Goal: Task Accomplishment & Management: Complete application form

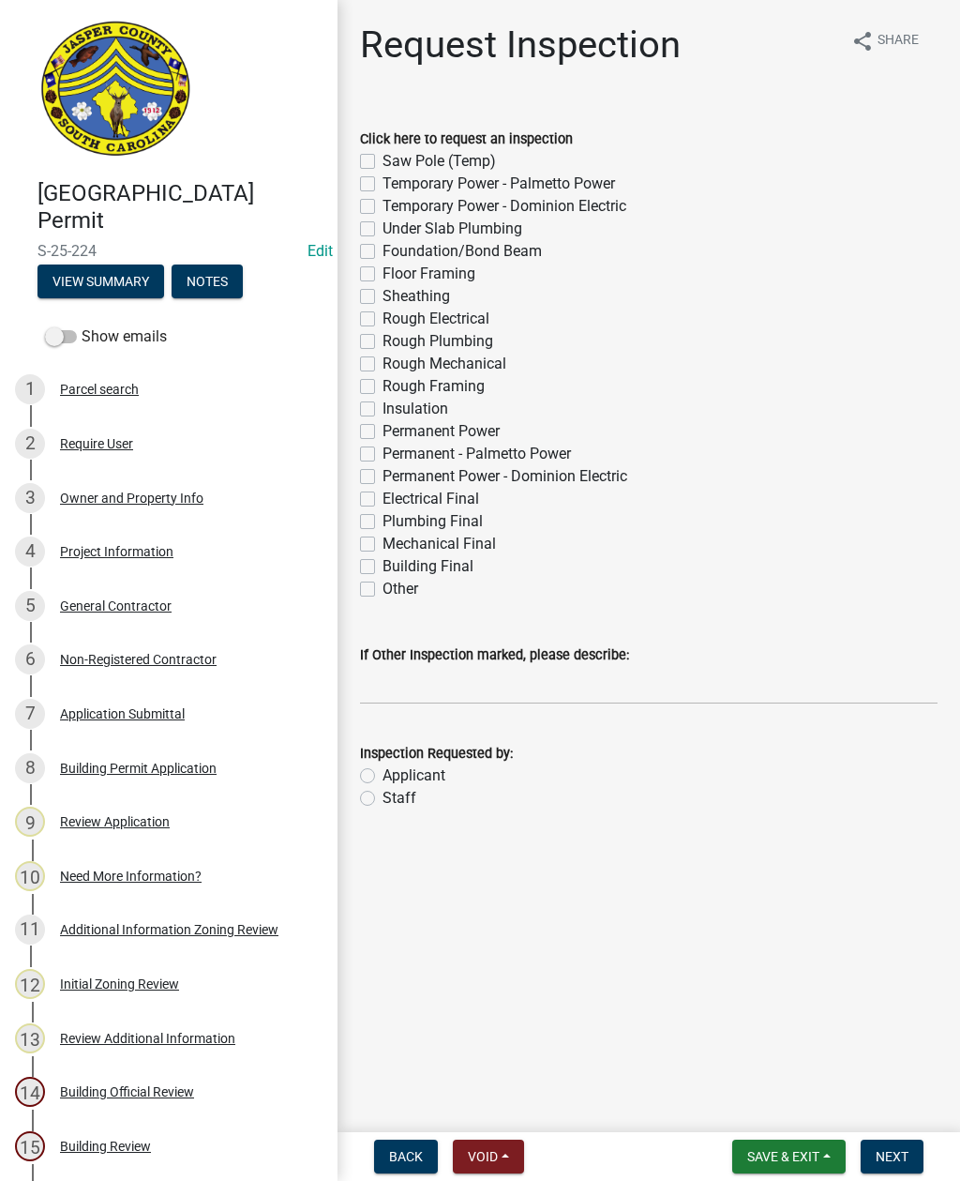
click at [383, 585] on label "Other" at bounding box center [401, 589] width 36 height 23
click at [383, 585] on input "Other" at bounding box center [389, 584] width 12 height 12
checkbox input "true"
checkbox input "false"
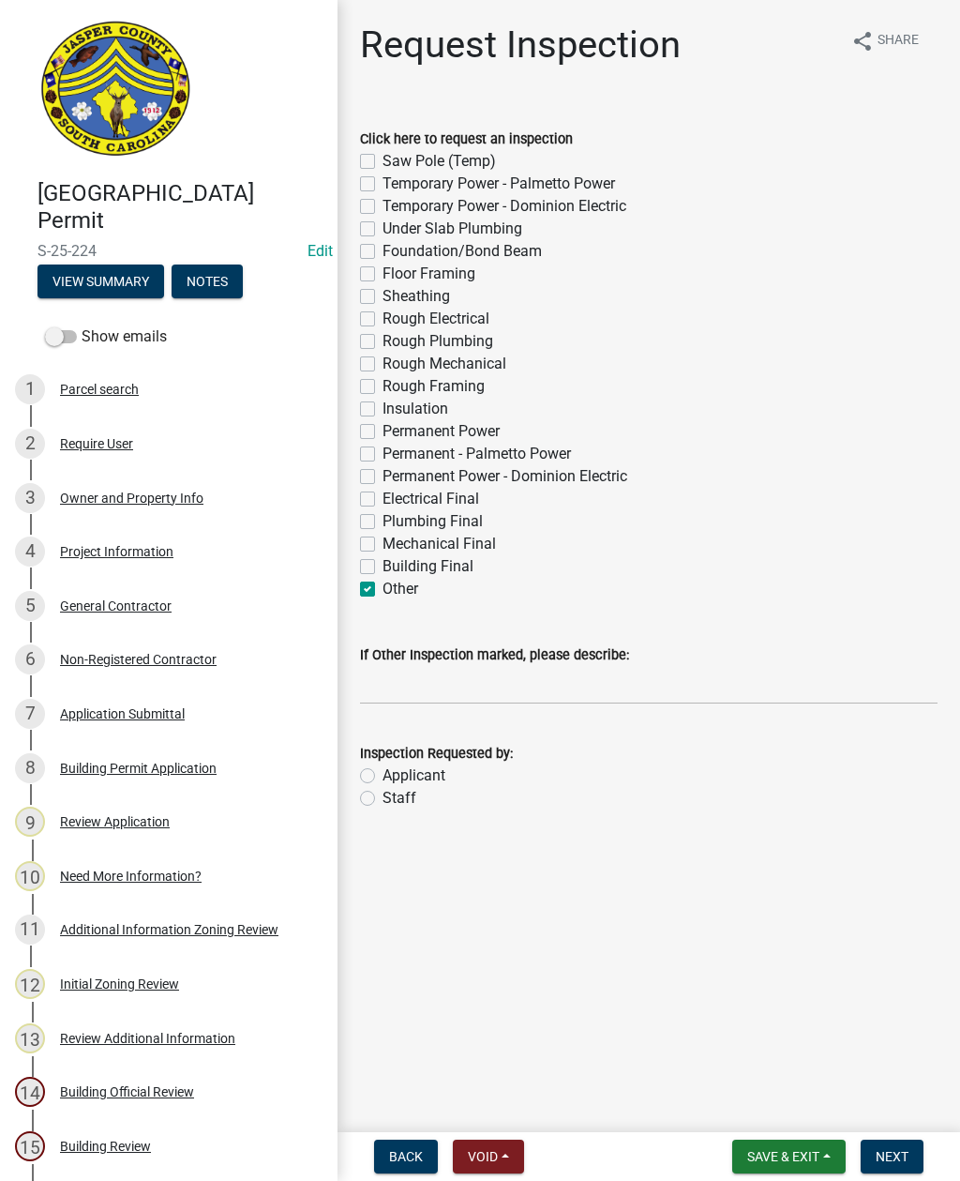
checkbox input "false"
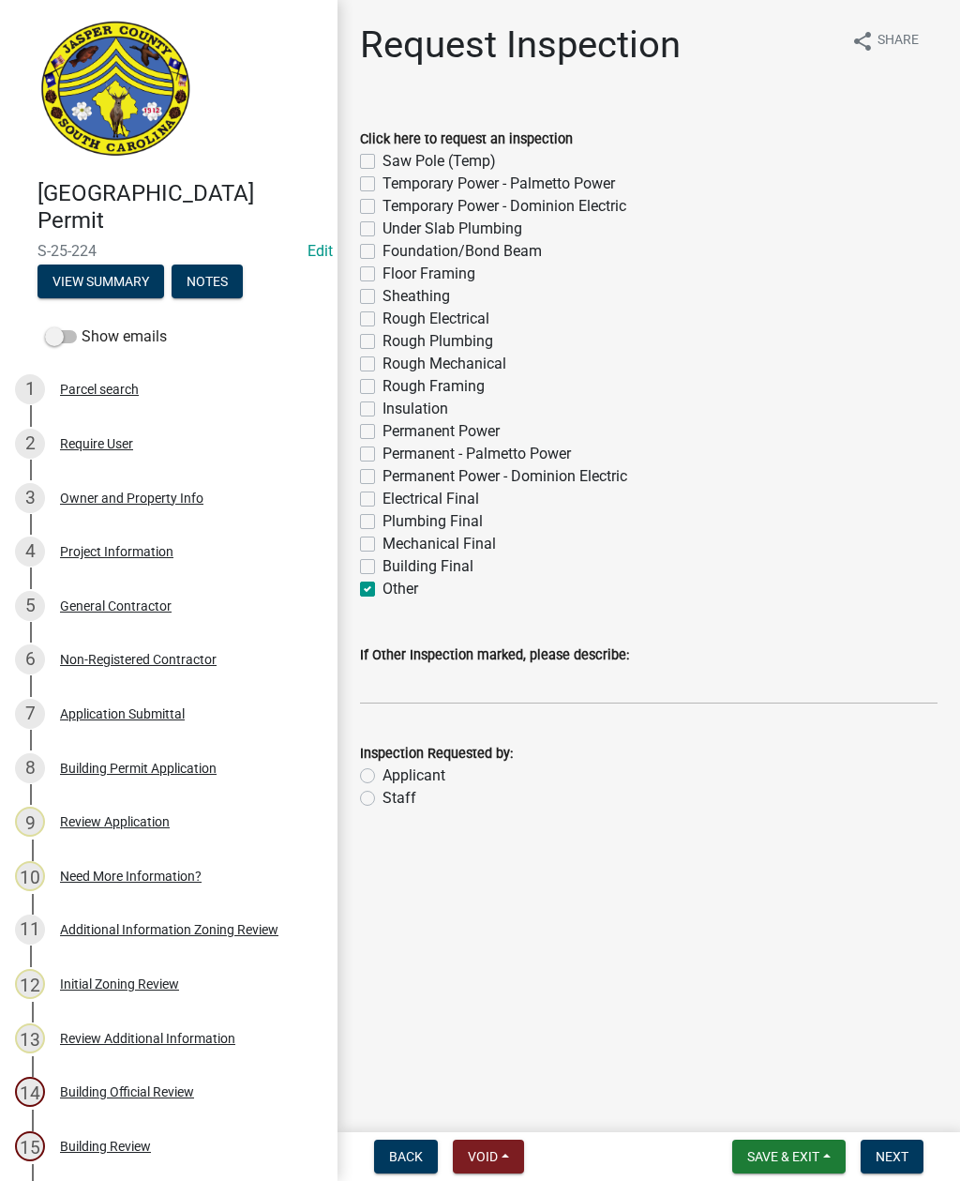
checkbox input "false"
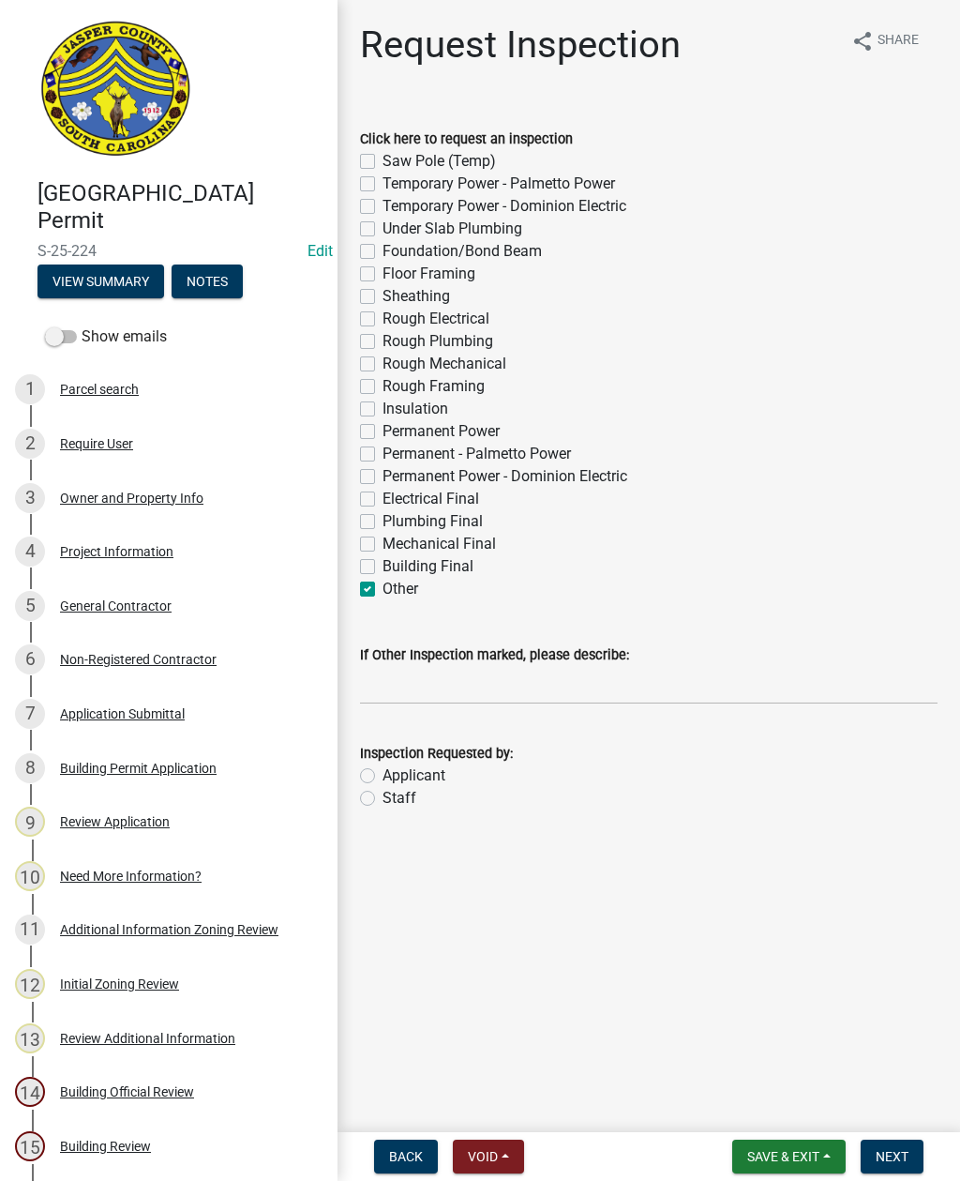
checkbox input "false"
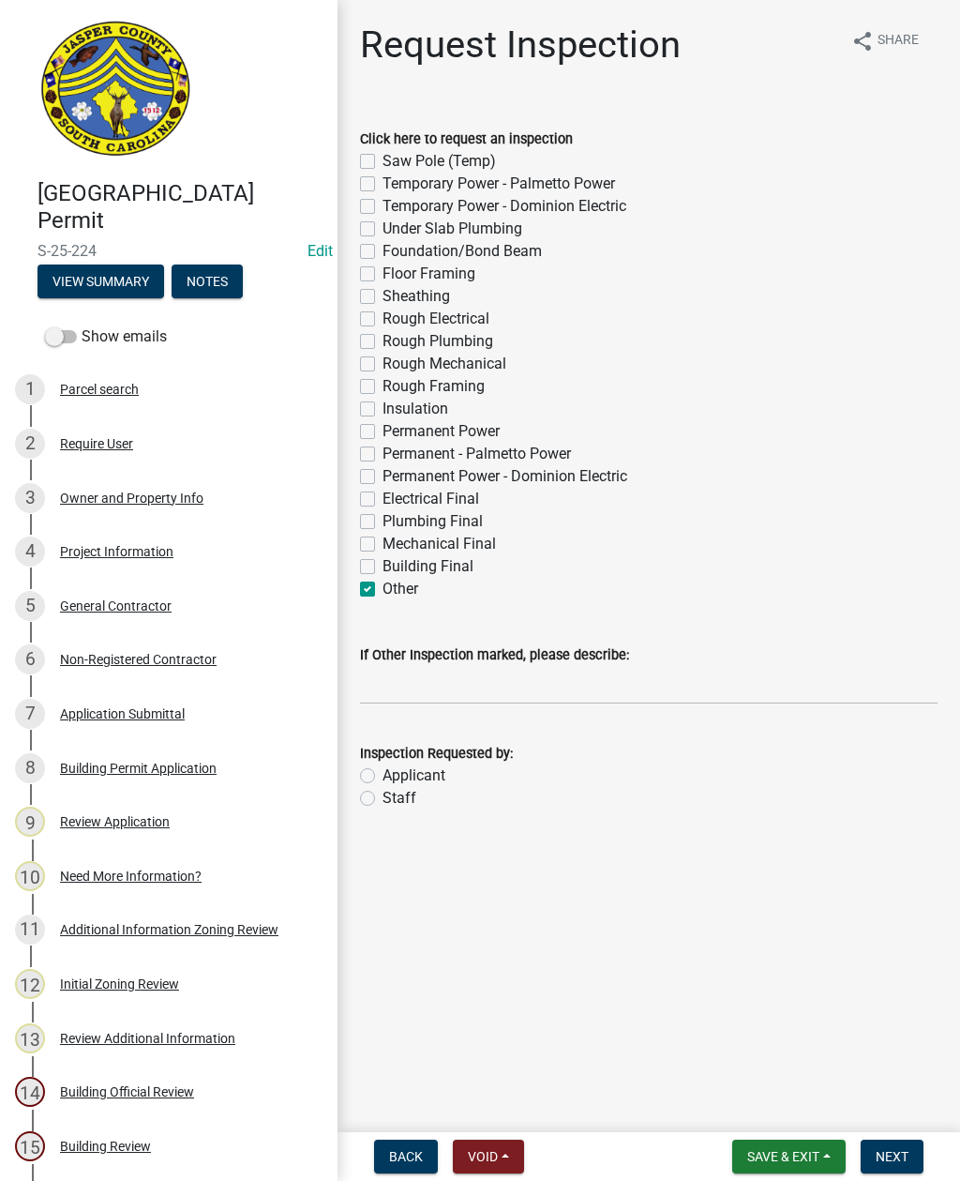
checkbox input "false"
checkbox input "true"
click at [403, 678] on input "If Other Inspection marked, please describe:" at bounding box center [649, 685] width 578 height 38
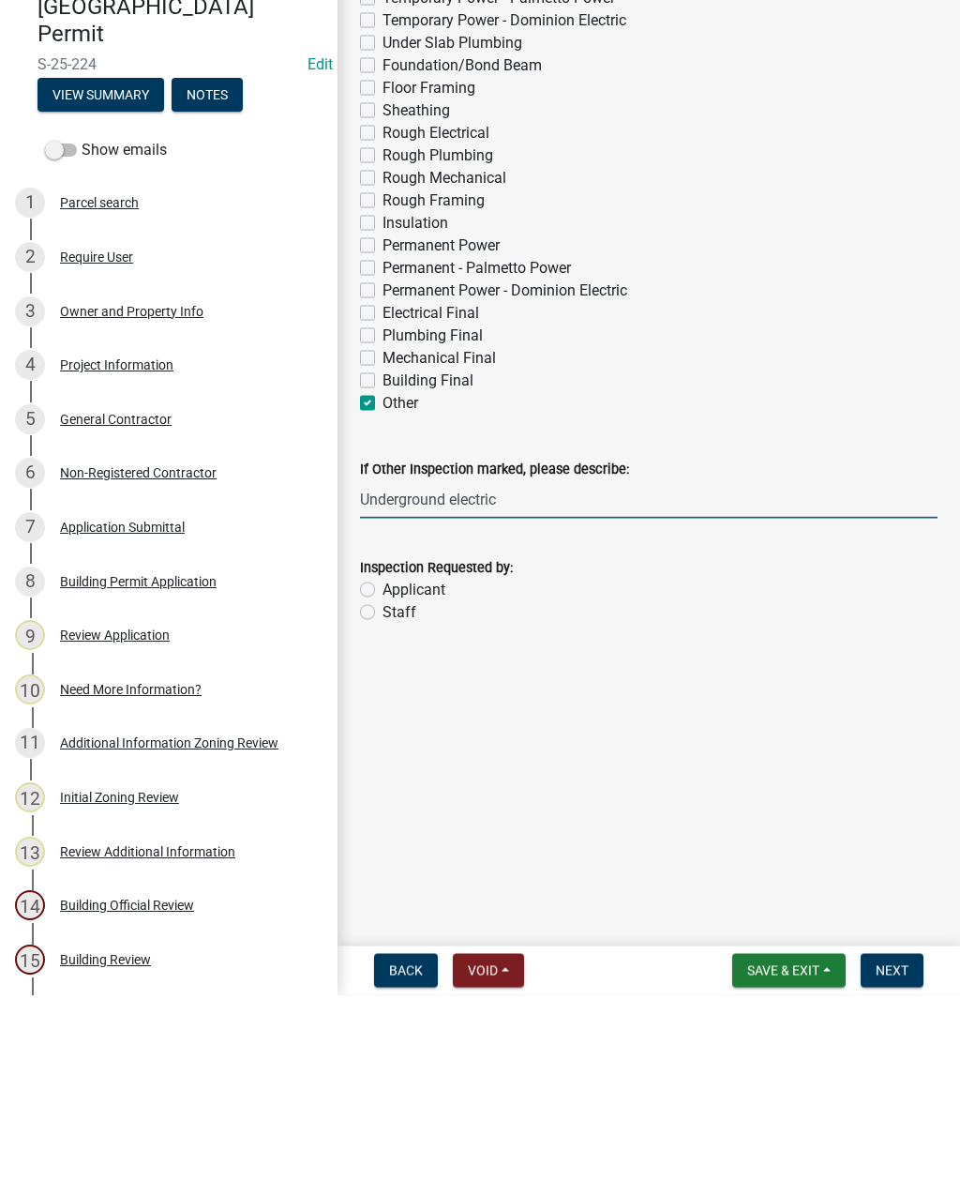
type input "Underground electric"
click at [383, 787] on label "Staff" at bounding box center [400, 798] width 34 height 23
click at [383, 787] on input "Staff" at bounding box center [389, 793] width 12 height 12
radio input "true"
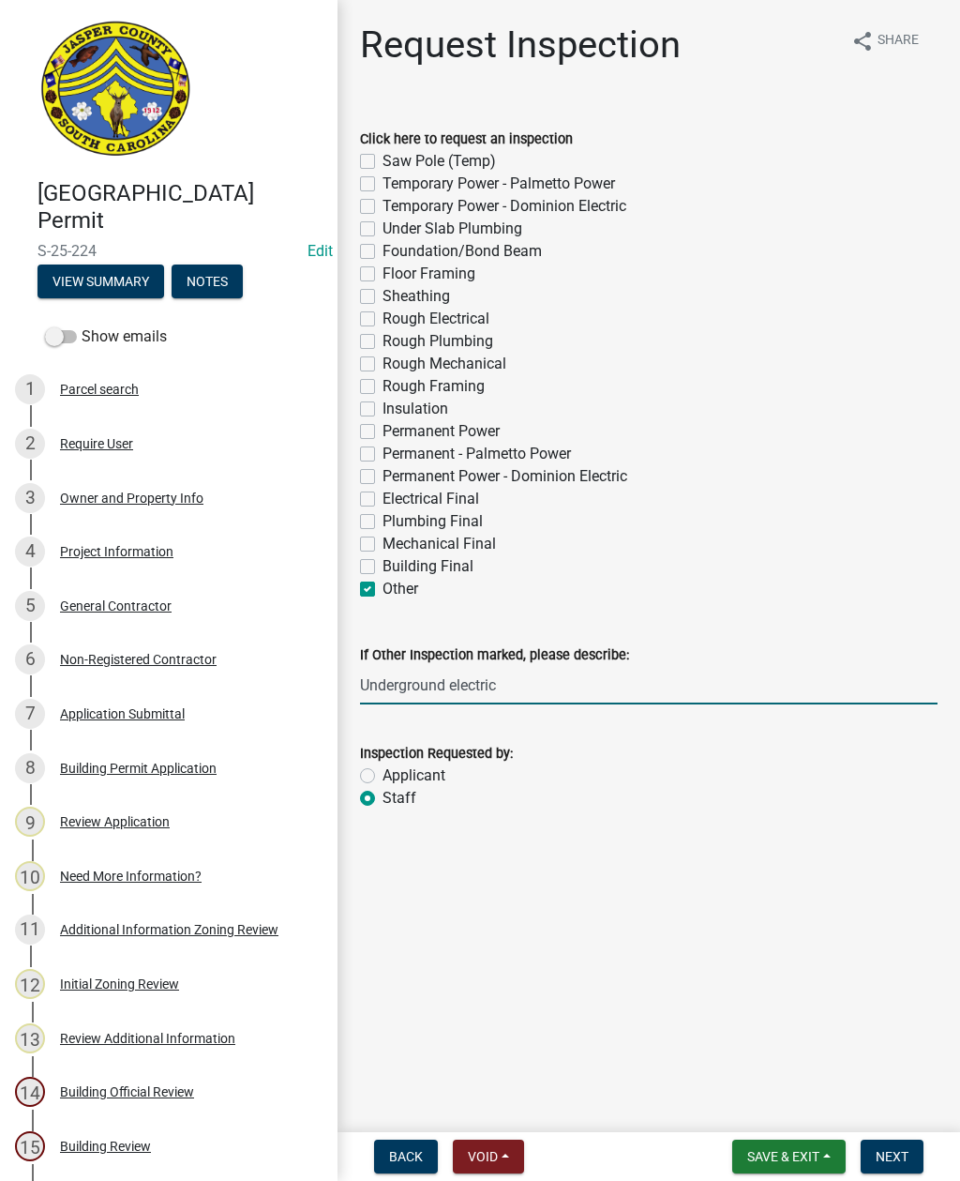
click at [533, 677] on input "Underground electric" at bounding box center [649, 685] width 578 height 38
type input "Underground electric. Do not add to schedule."
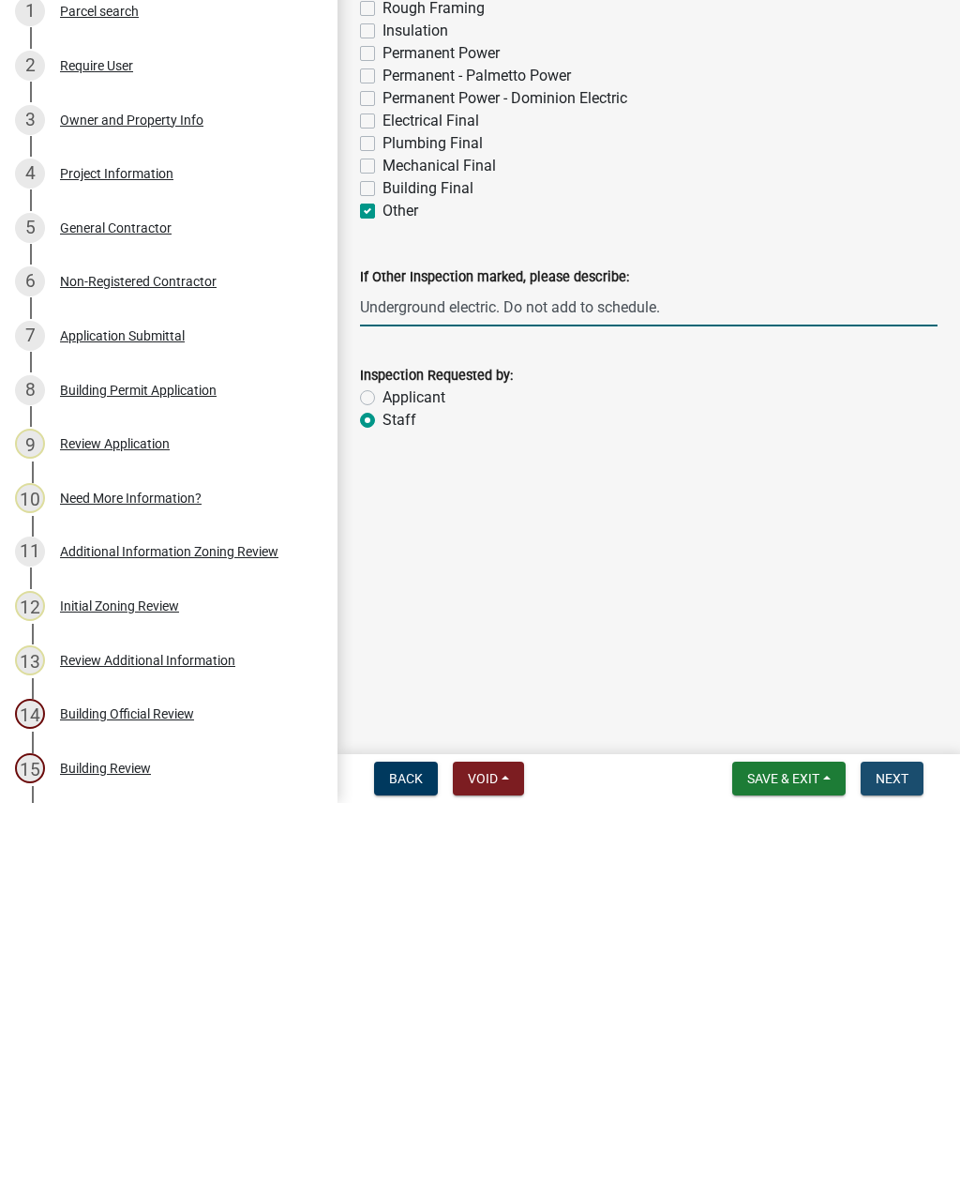
click at [886, 1149] on span "Next" at bounding box center [892, 1156] width 33 height 15
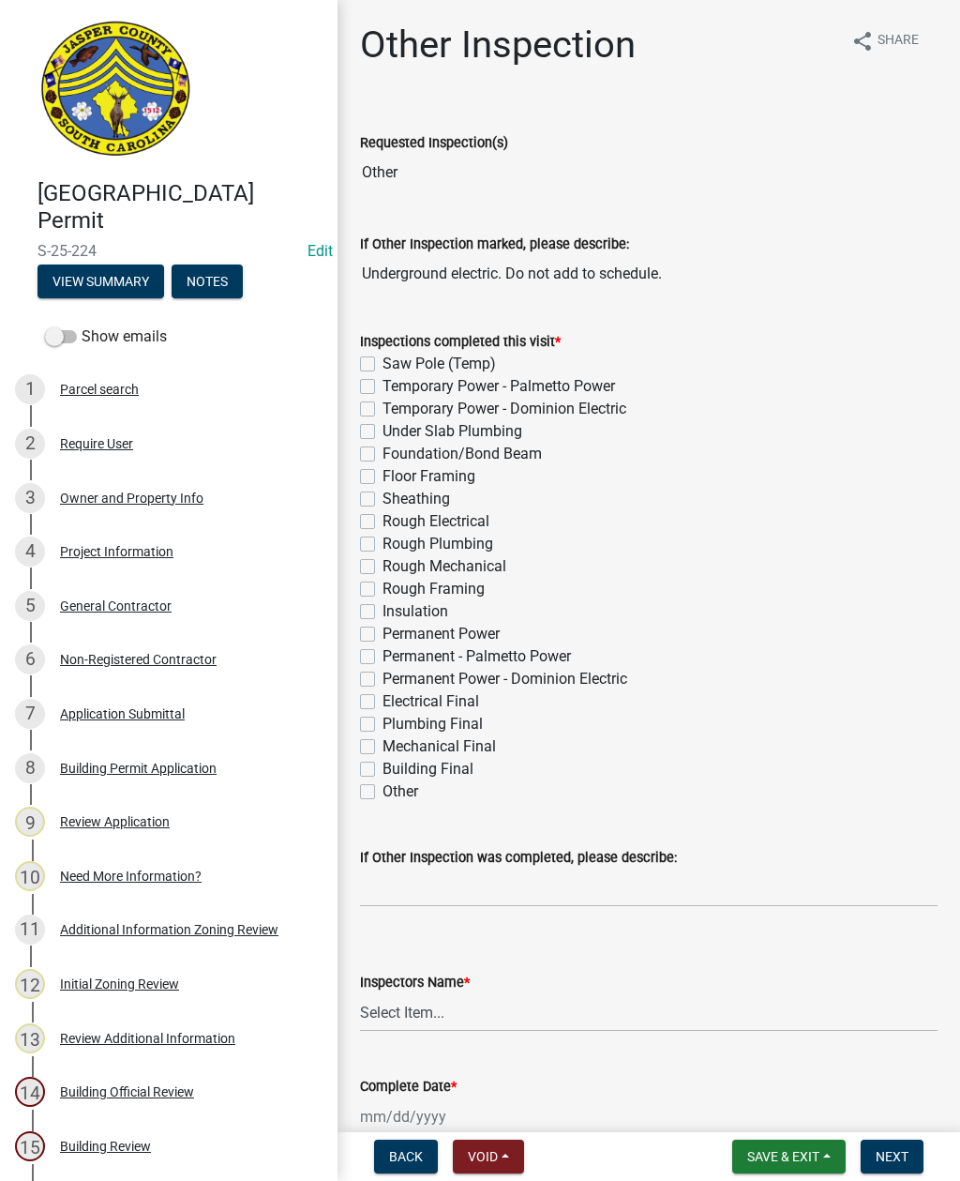
click at [383, 787] on label "Other" at bounding box center [401, 791] width 36 height 23
click at [383, 787] on input "Other" at bounding box center [389, 786] width 12 height 12
checkbox input "true"
checkbox input "false"
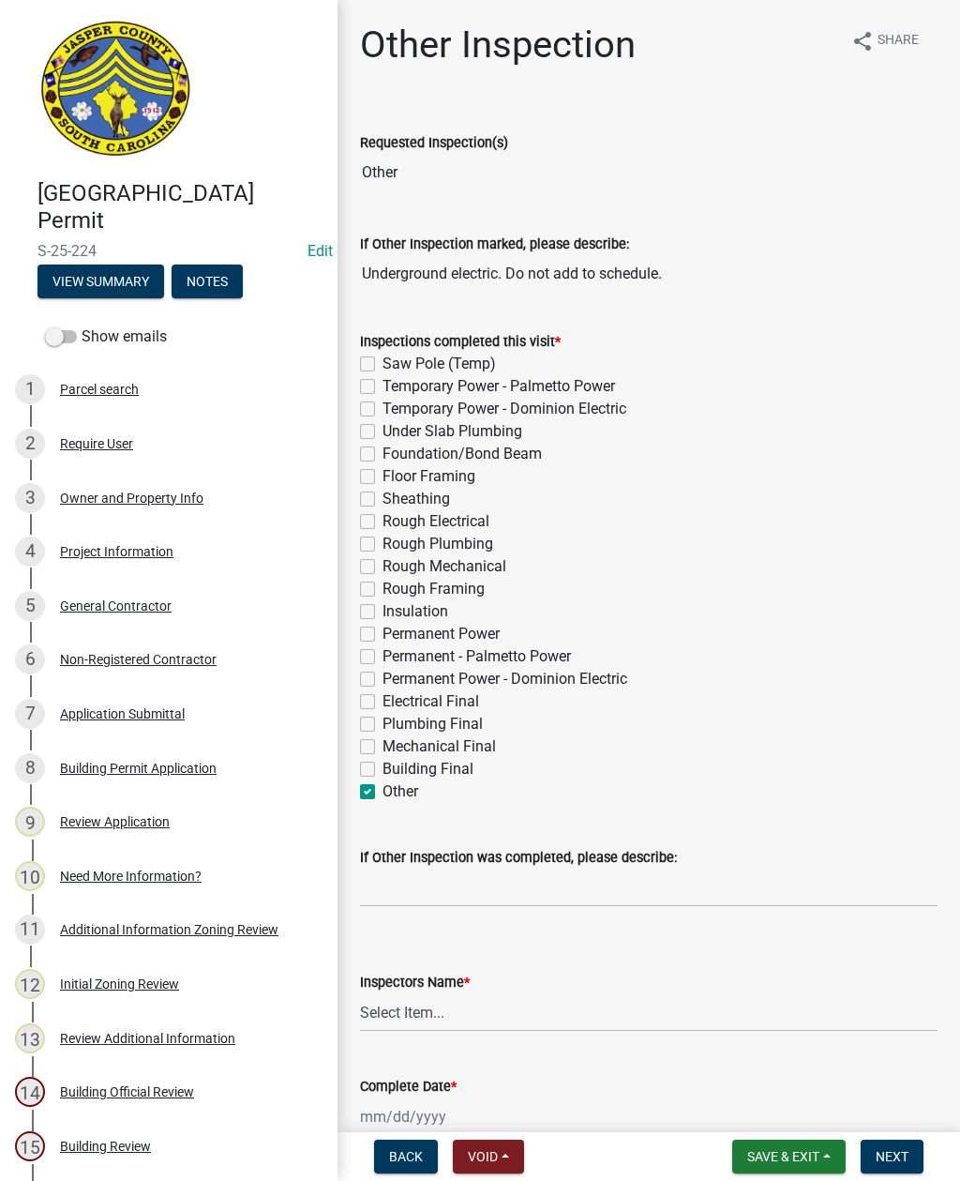
checkbox input "false"
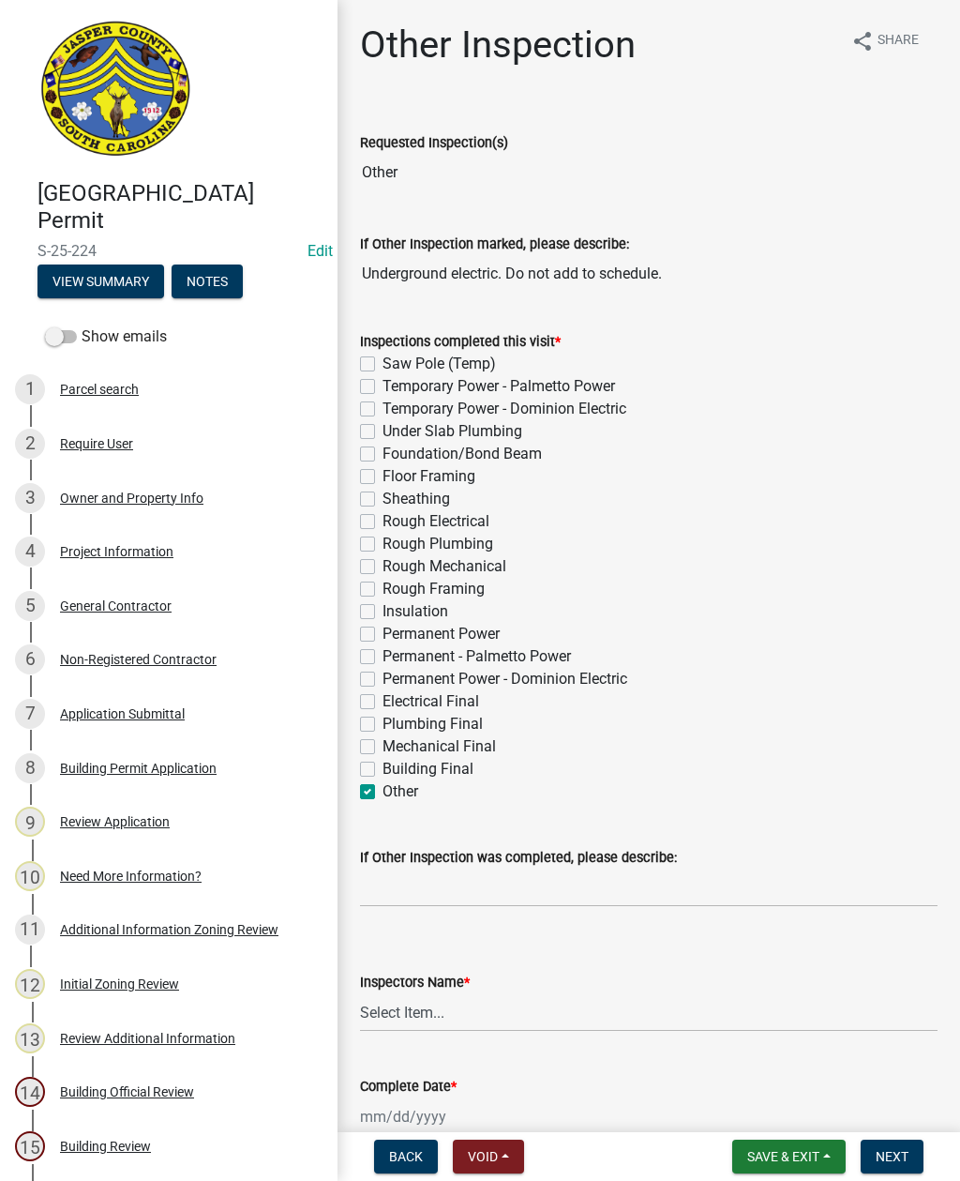
checkbox input "false"
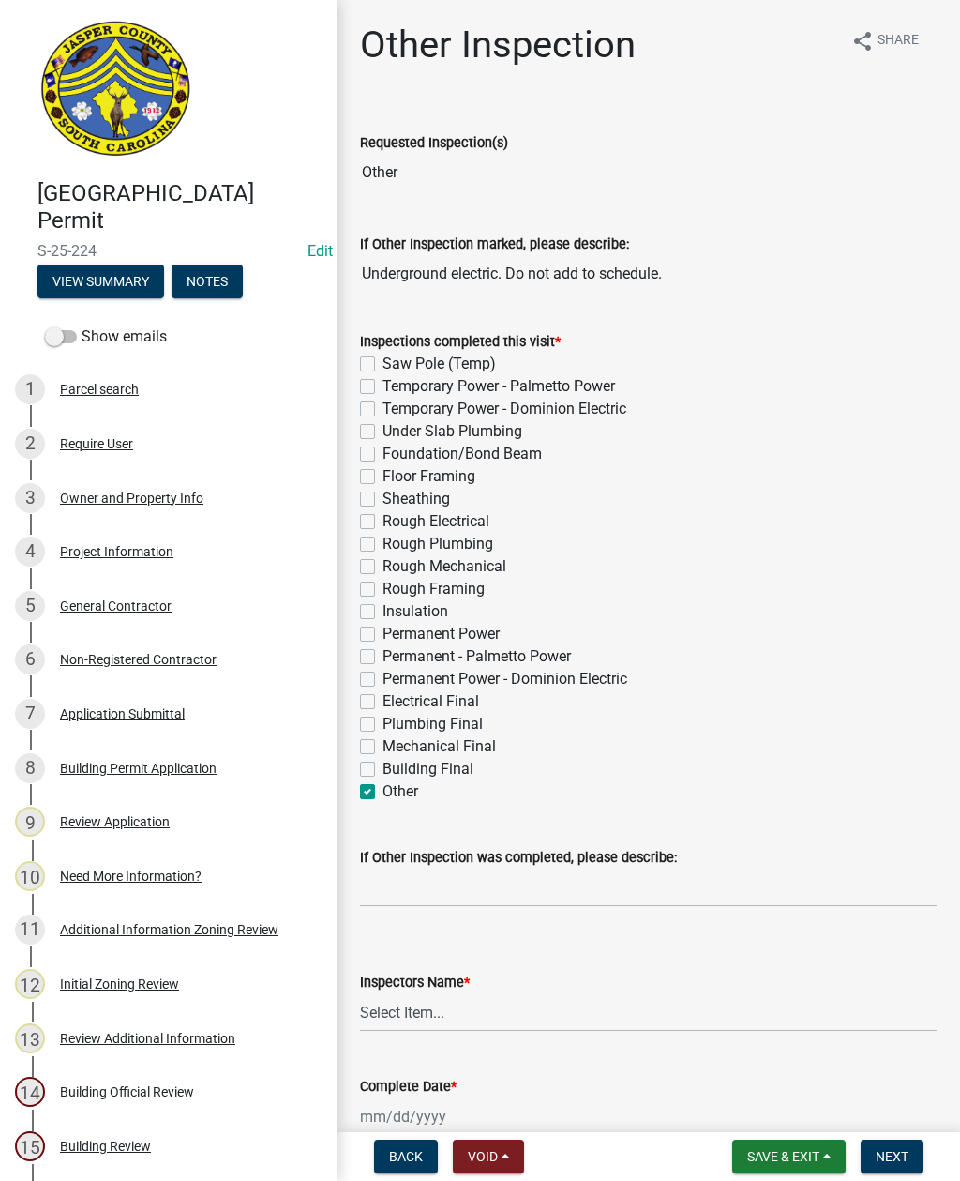
checkbox input "false"
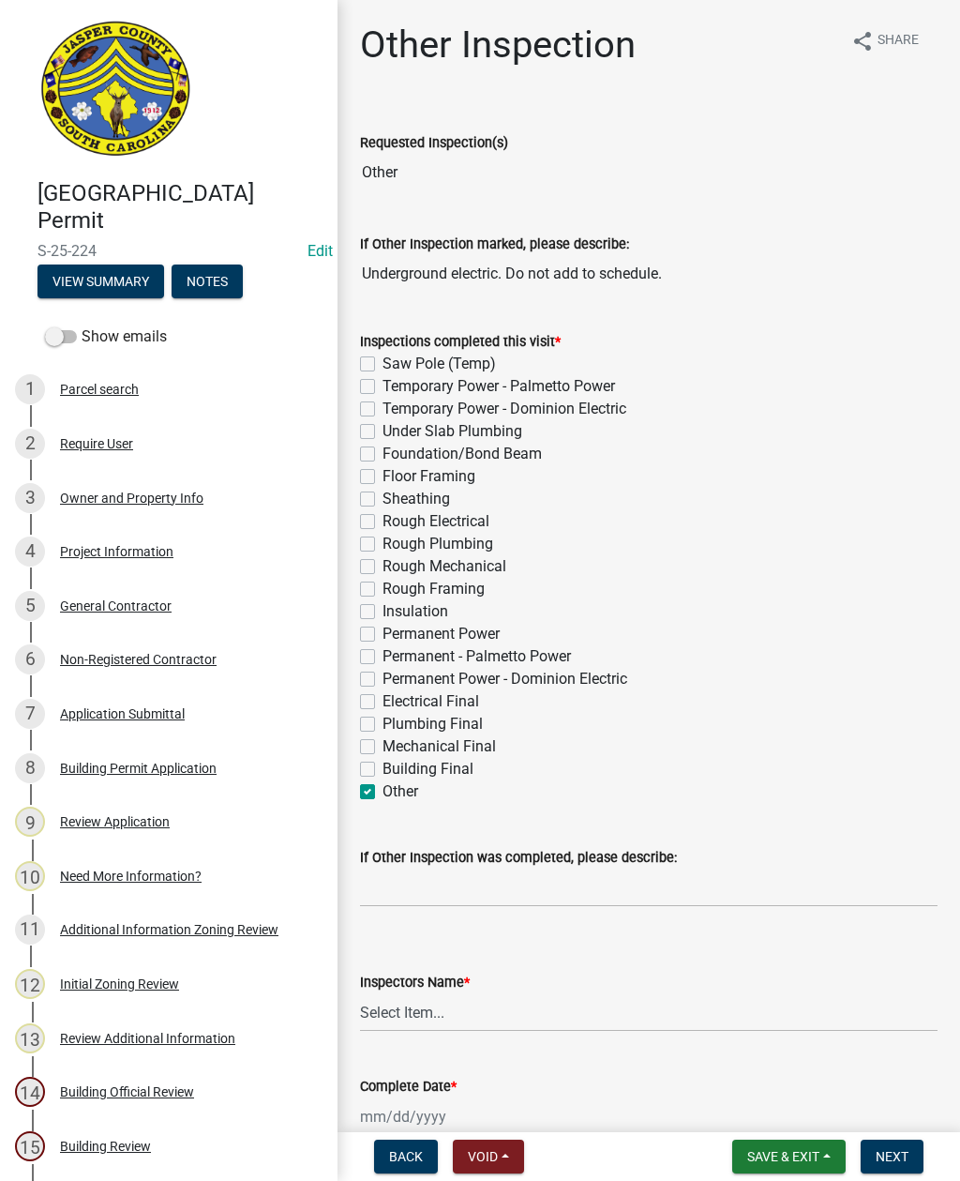
checkbox input "false"
checkbox input "true"
click at [491, 876] on input "If Other Inspection was completed, please describe:" at bounding box center [649, 888] width 578 height 38
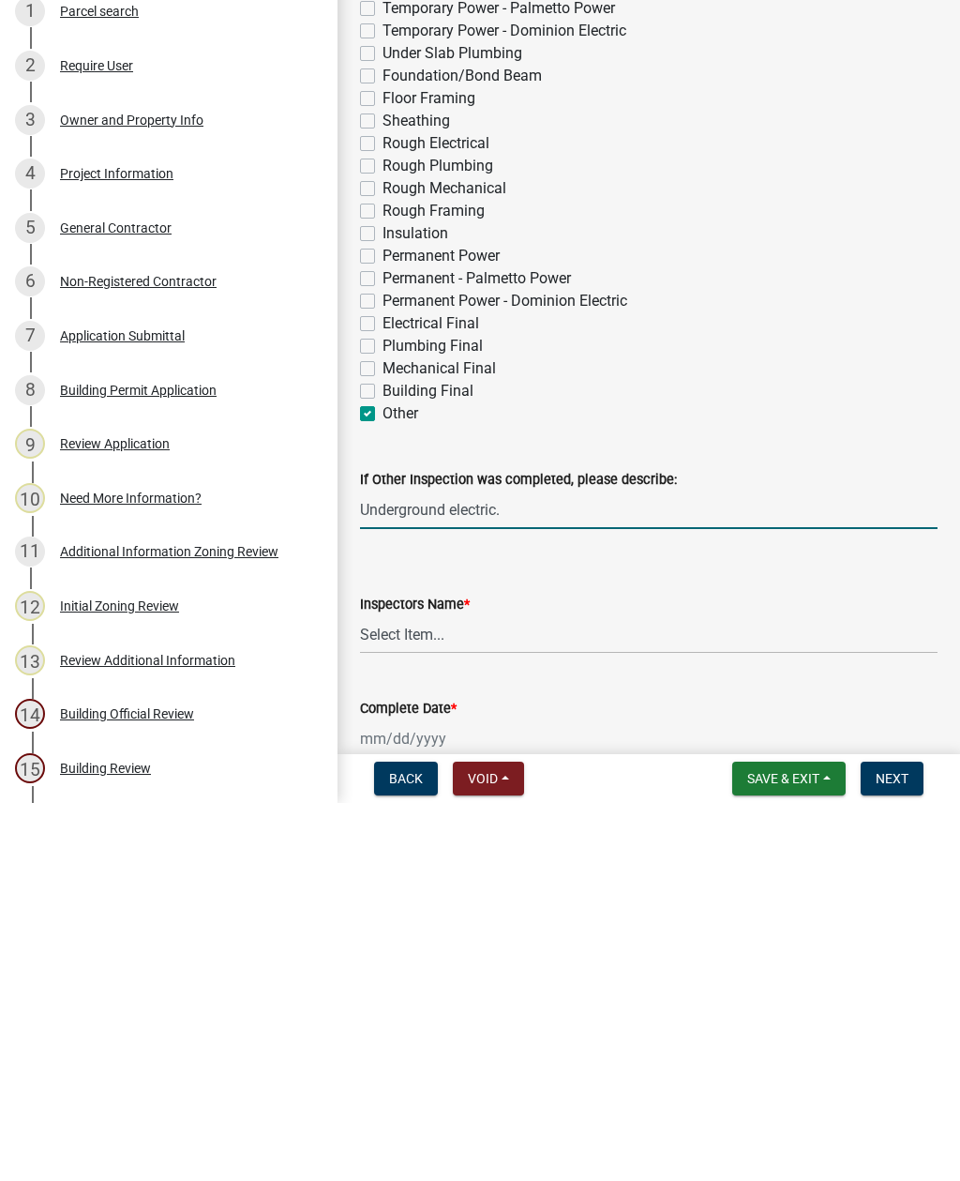
type input "Underground electric."
click at [511, 993] on select "Select Item... [EMAIL_ADDRESS][DOMAIN_NAME] ([PERSON_NAME] ) rcampbell ([PERSON…" at bounding box center [649, 1012] width 578 height 38
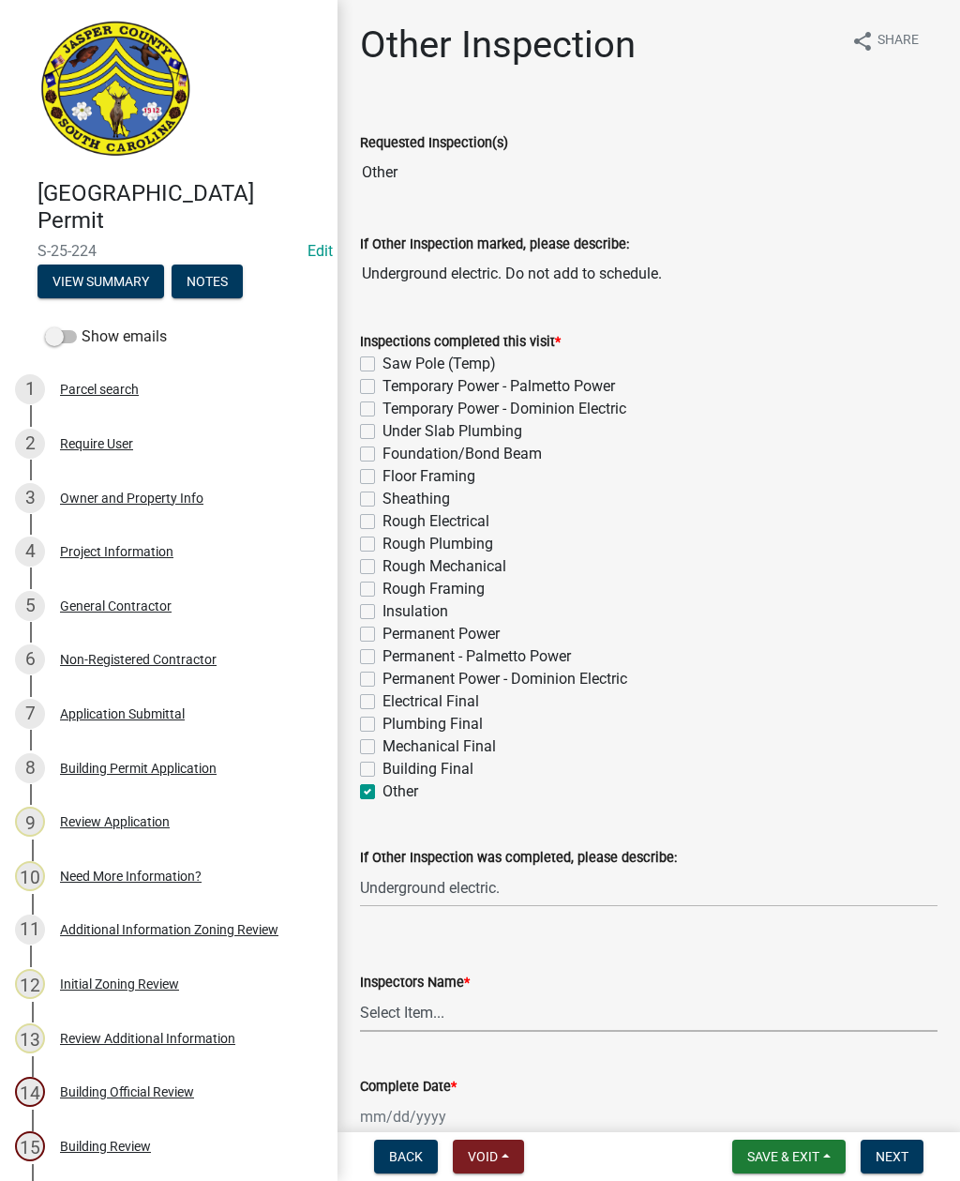
select select "2d9ba1e5-2fdd-4b15-98d0-073dcbeb5880"
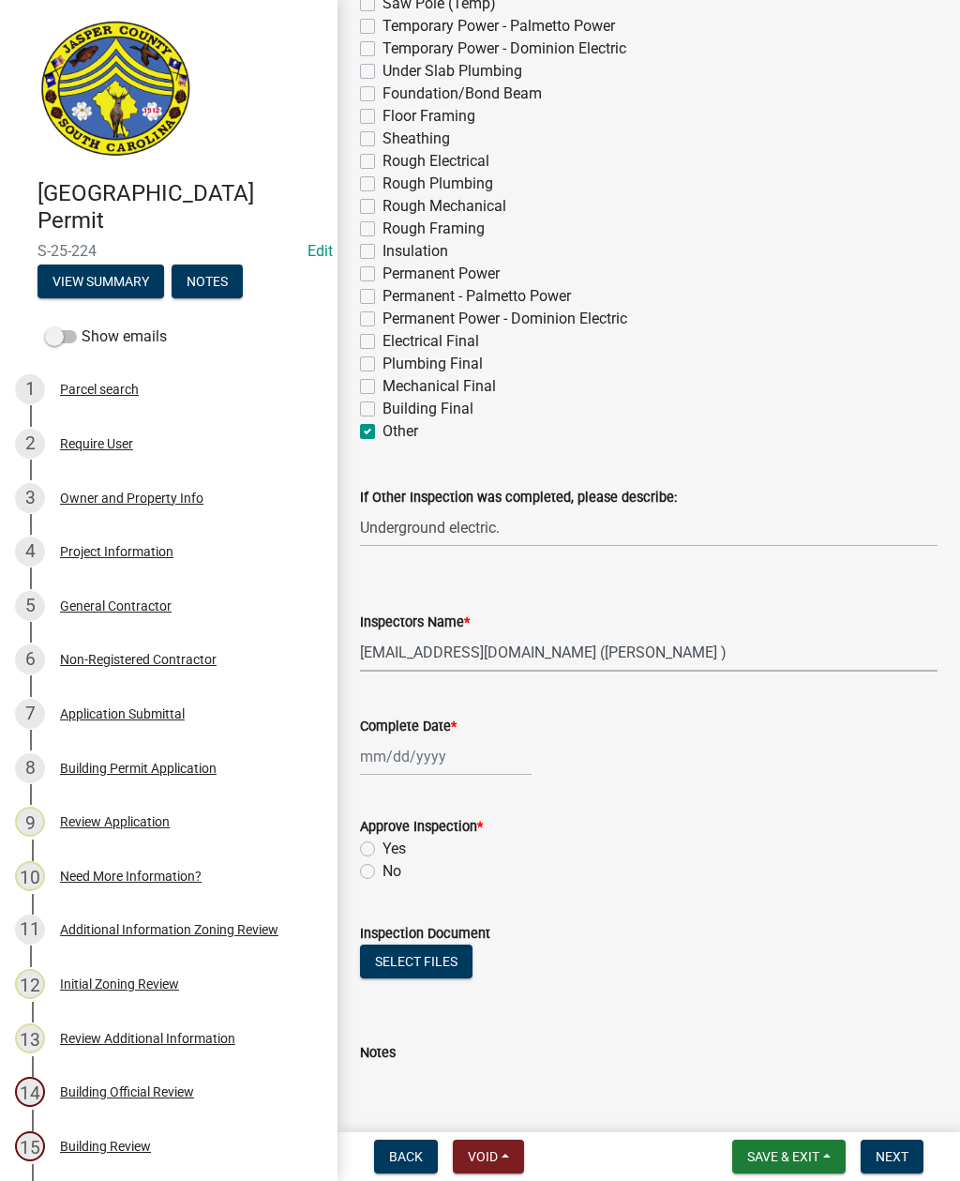
scroll to position [361, 0]
click at [429, 756] on div at bounding box center [446, 755] width 172 height 38
select select "8"
select select "2025"
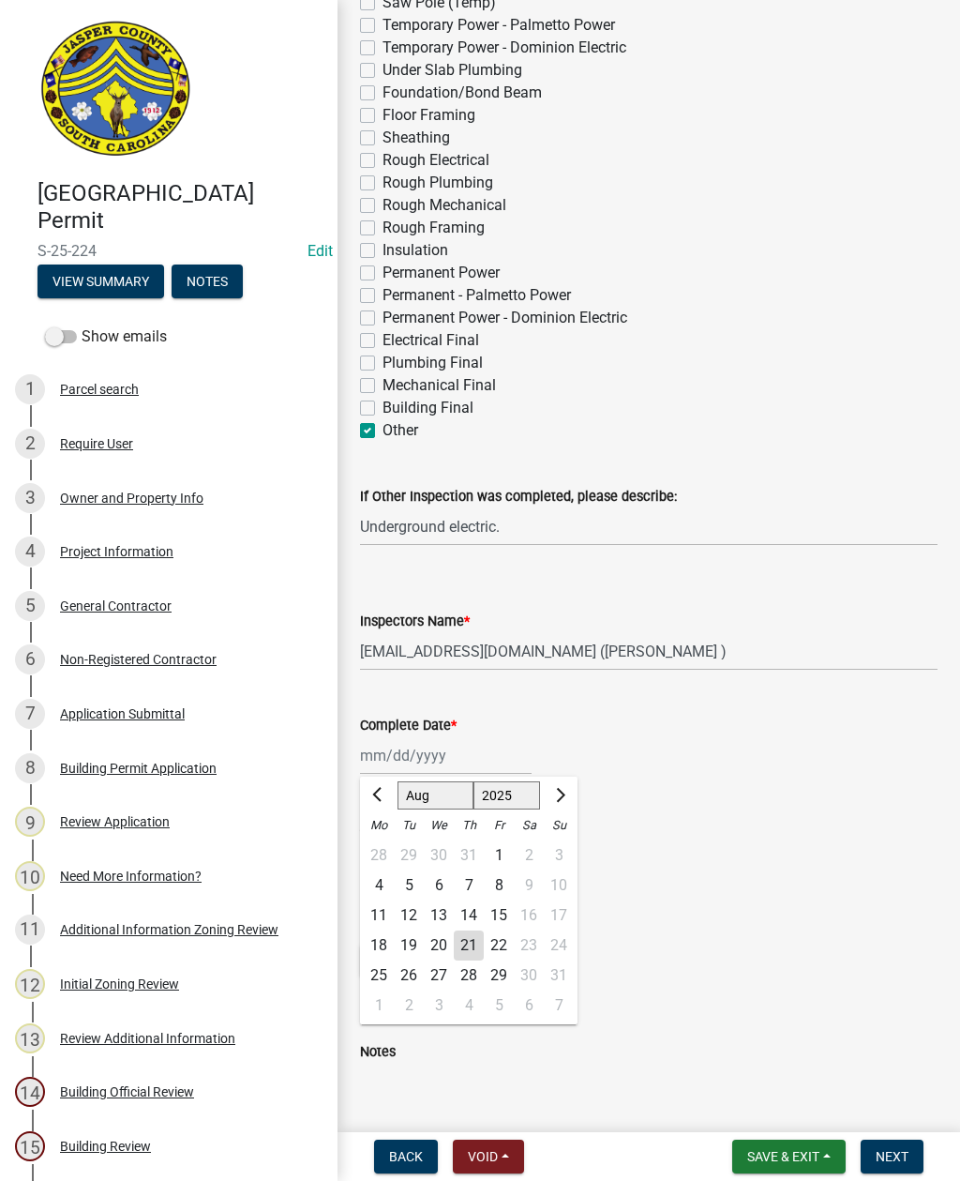
click at [476, 943] on div "21" at bounding box center [469, 945] width 30 height 30
type input "[DATE]"
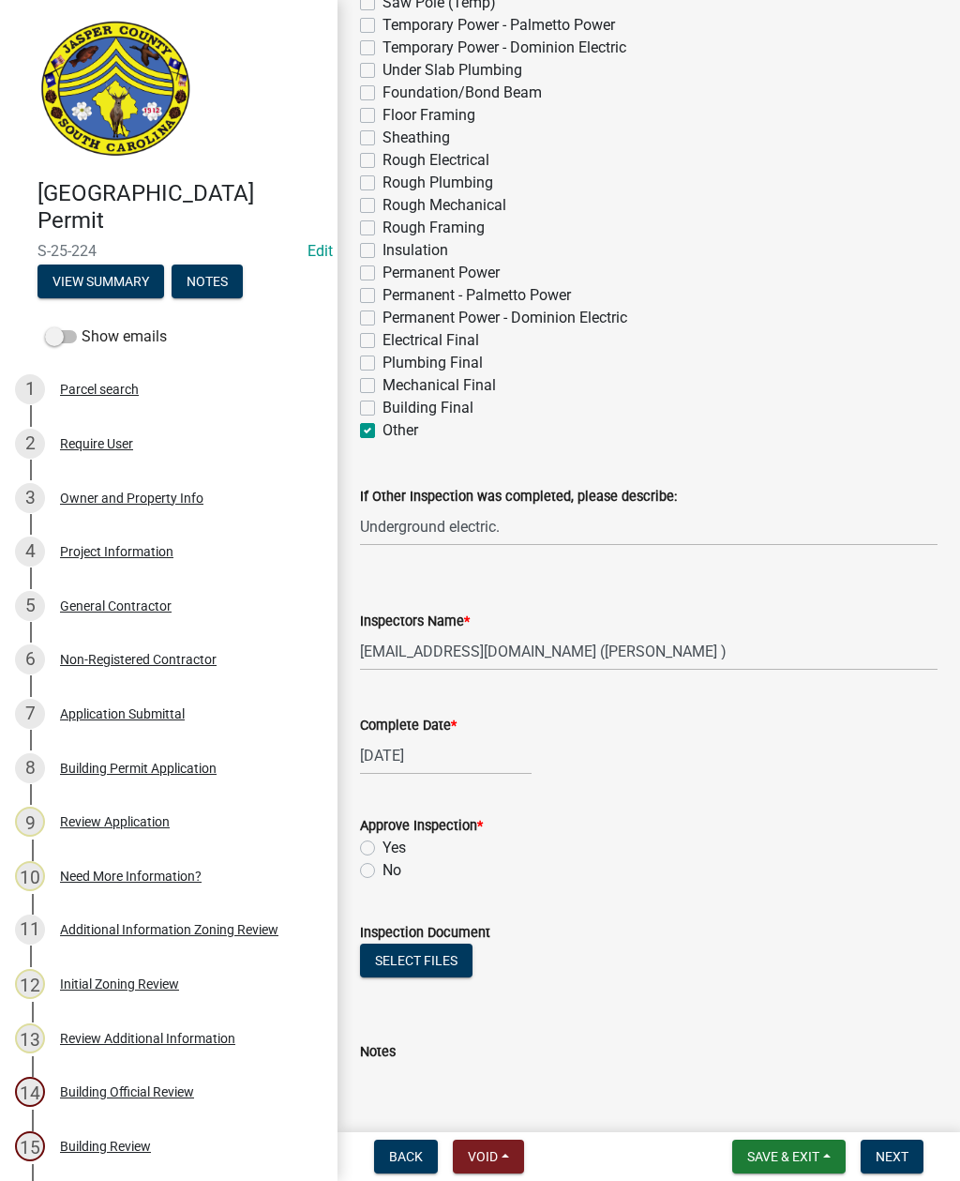
click at [383, 841] on label "Yes" at bounding box center [394, 848] width 23 height 23
click at [383, 841] on input "Yes" at bounding box center [389, 843] width 12 height 12
radio input "true"
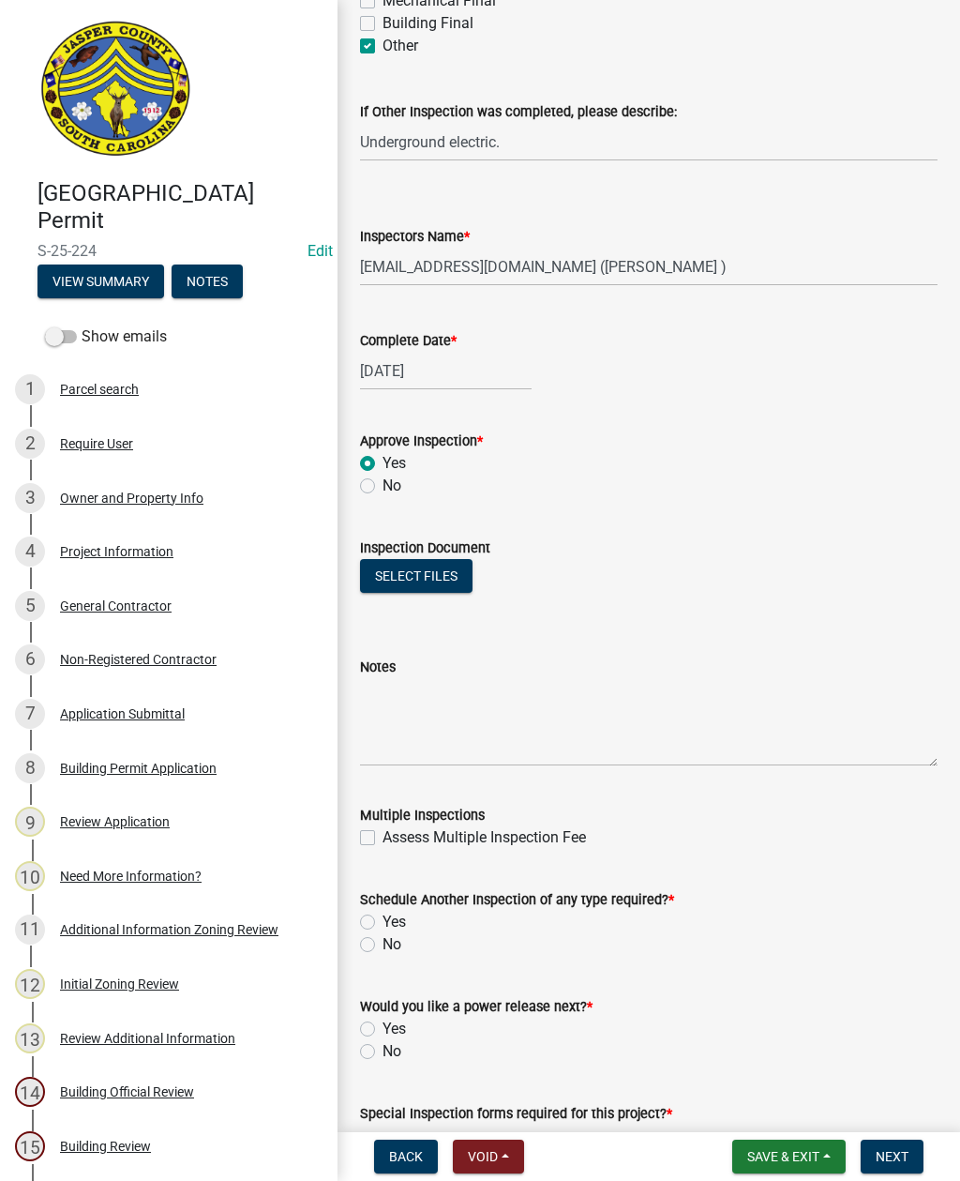
scroll to position [746, 0]
click at [383, 915] on label "Yes" at bounding box center [394, 922] width 23 height 23
click at [383, 915] on input "Yes" at bounding box center [389, 917] width 12 height 12
radio input "true"
click at [383, 1050] on label "No" at bounding box center [392, 1051] width 19 height 23
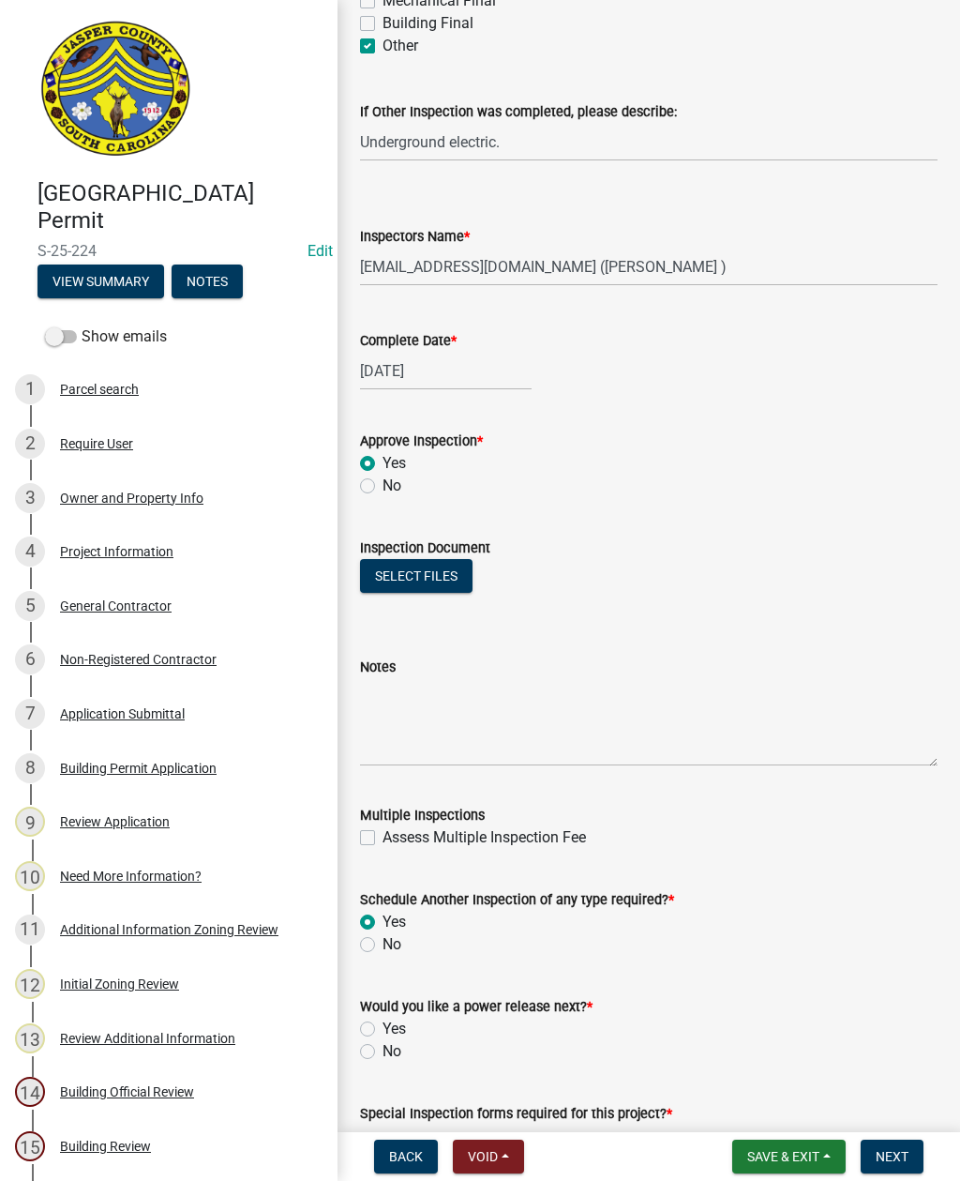
click at [383, 1050] on input "No" at bounding box center [389, 1046] width 12 height 12
radio input "true"
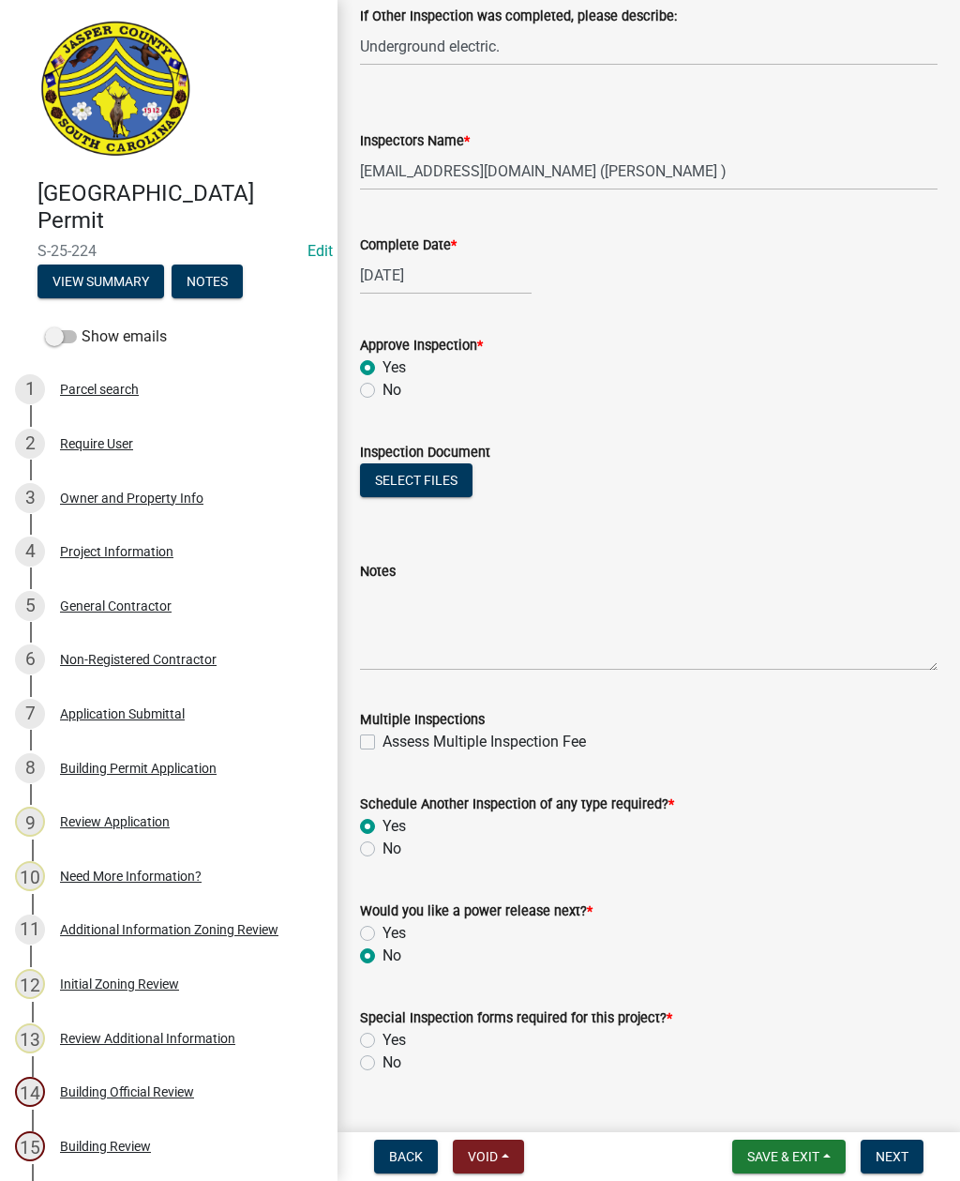
scroll to position [853, 0]
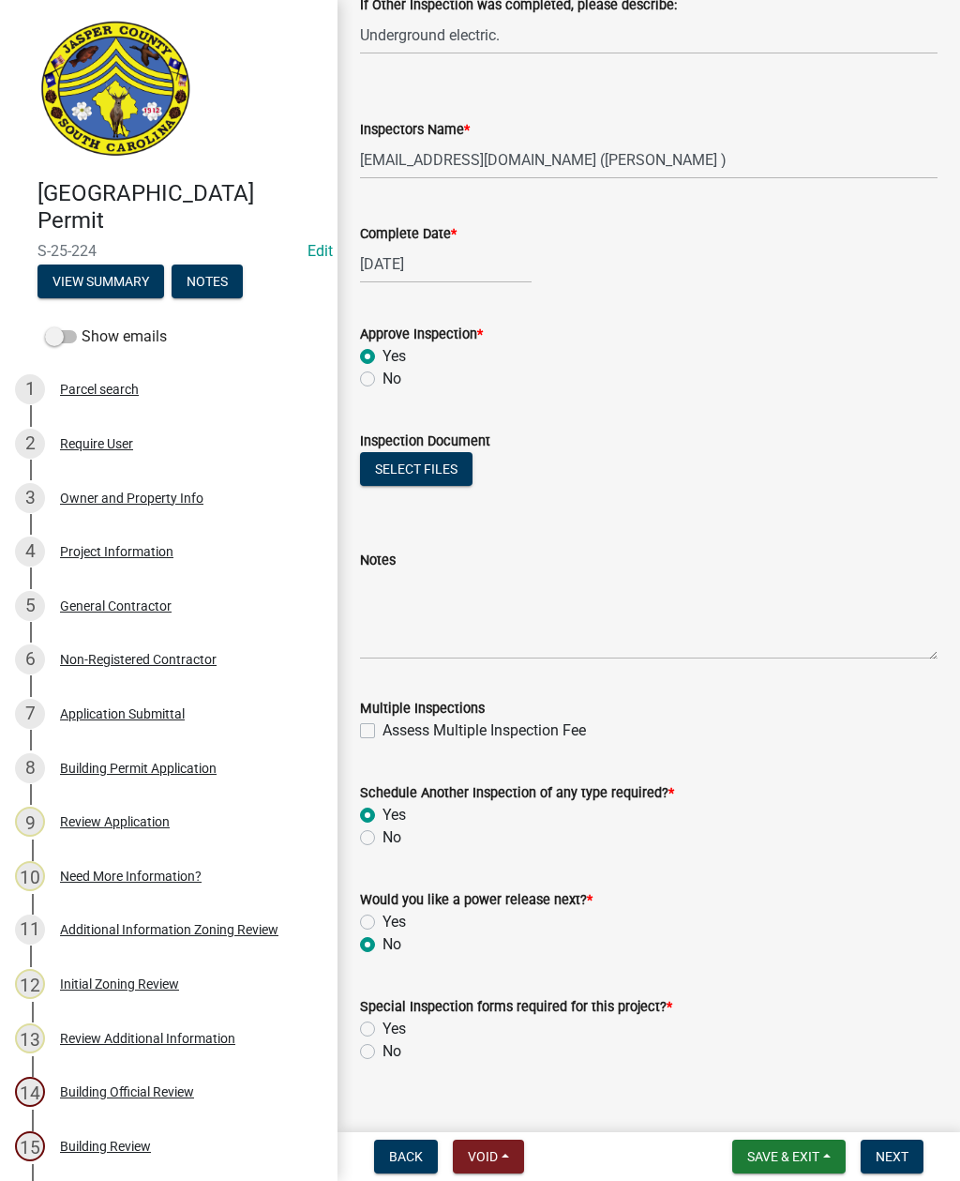
click at [383, 1053] on label "No" at bounding box center [392, 1051] width 19 height 23
click at [383, 1052] on input "No" at bounding box center [389, 1046] width 12 height 12
radio input "true"
click at [897, 1150] on span "Next" at bounding box center [892, 1156] width 33 height 15
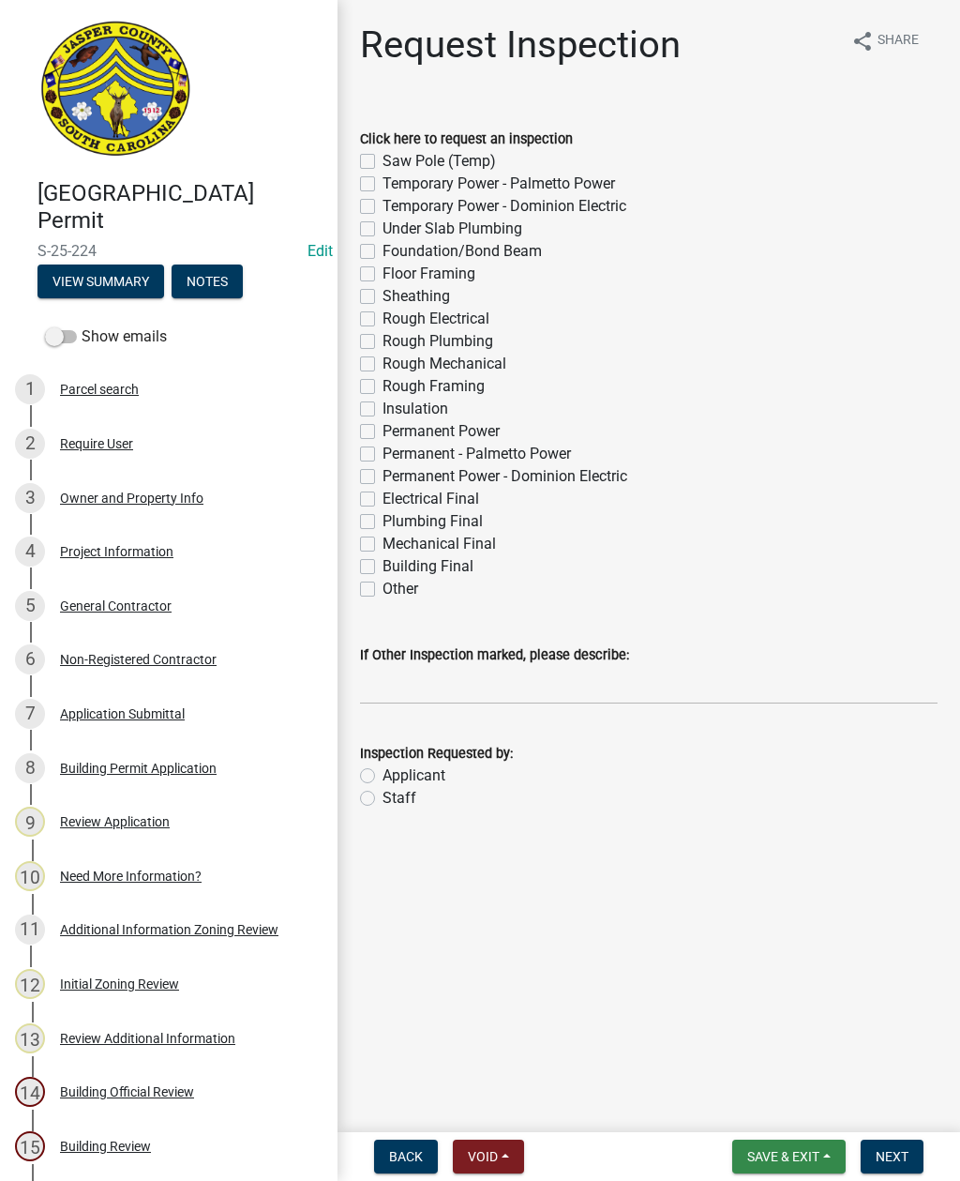
click at [794, 1161] on span "Save & Exit" at bounding box center [784, 1156] width 72 height 15
click at [779, 1107] on button "Save & Exit" at bounding box center [771, 1107] width 150 height 45
